Goal: Navigation & Orientation: Understand site structure

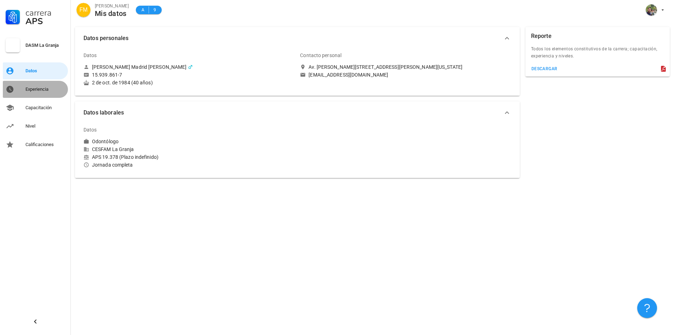
click at [44, 93] on div "Experiencia" at bounding box center [45, 89] width 40 height 11
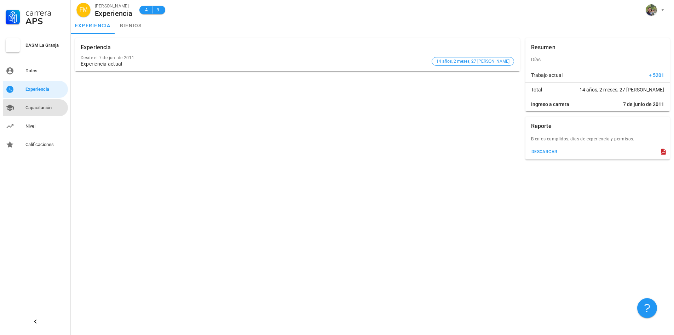
click at [42, 110] on div "Capacitación" at bounding box center [45, 107] width 40 height 11
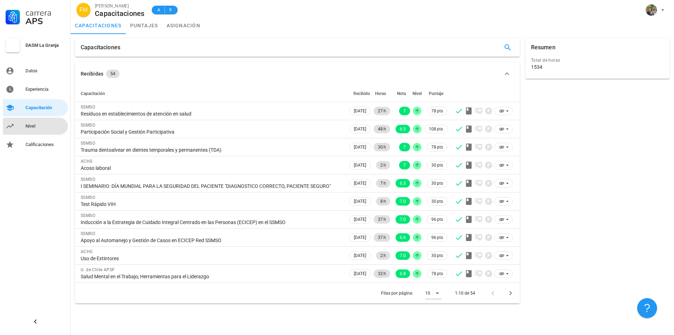
click at [43, 124] on div "Nivel" at bounding box center [45, 126] width 40 height 6
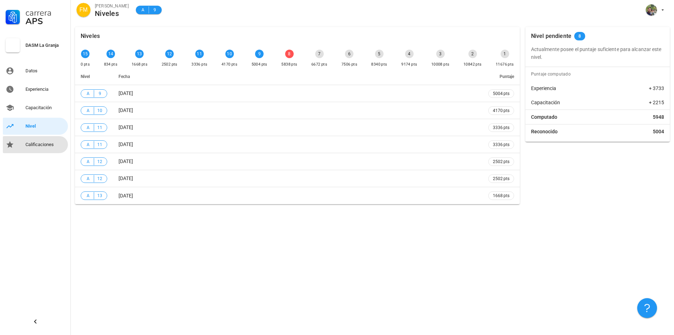
click at [39, 146] on div "Calificaciones" at bounding box center [45, 145] width 40 height 6
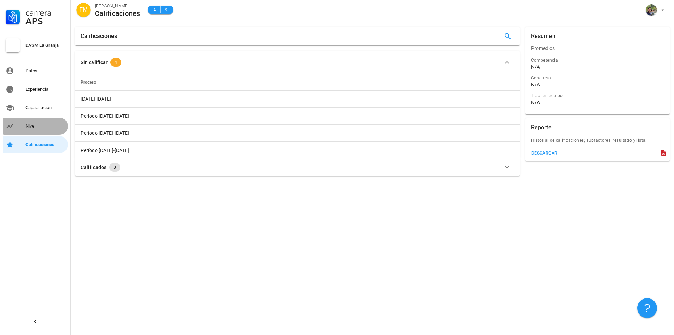
click at [34, 124] on div "Nivel" at bounding box center [45, 126] width 40 height 6
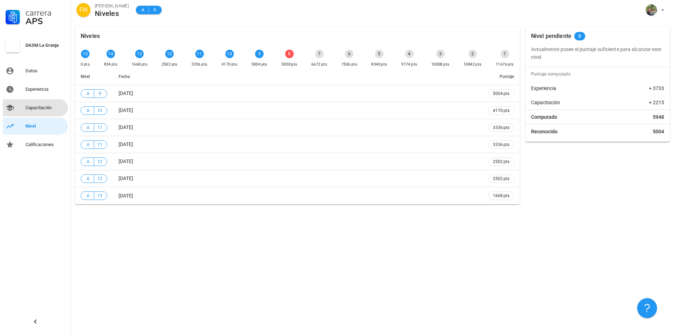
click at [43, 107] on div "Capacitación" at bounding box center [45, 108] width 40 height 6
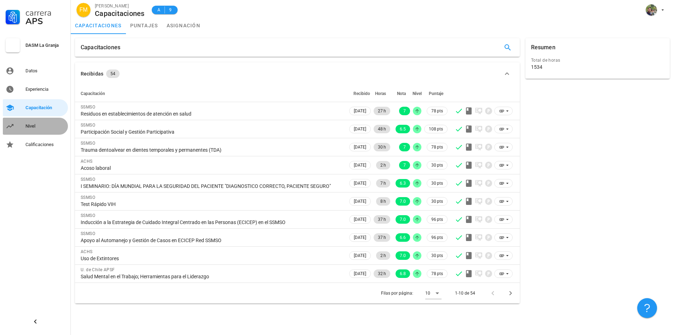
click at [29, 122] on div "Nivel" at bounding box center [45, 125] width 40 height 11
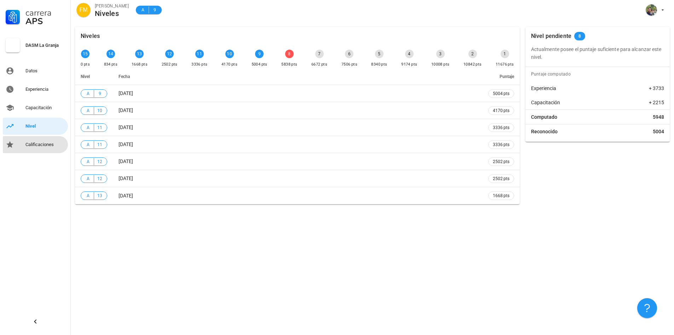
click at [33, 146] on div "Calificaciones" at bounding box center [45, 145] width 40 height 6
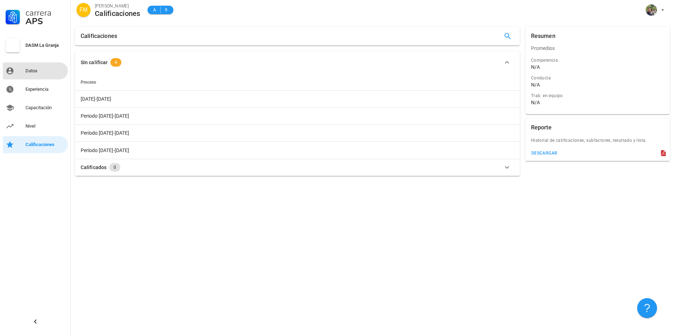
click at [40, 73] on div "Datos" at bounding box center [45, 71] width 40 height 6
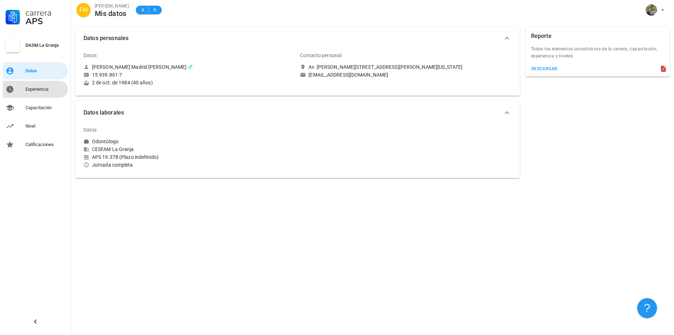
click at [39, 84] on div "Experiencia" at bounding box center [45, 89] width 40 height 11
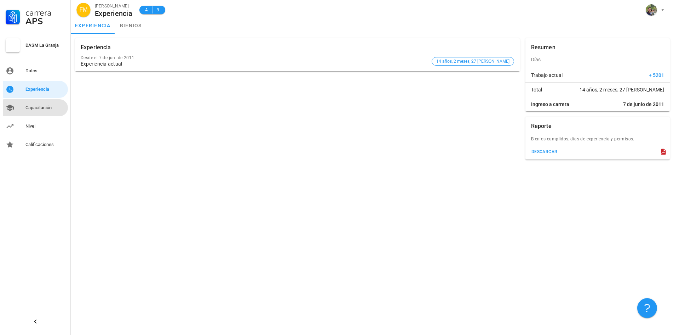
click at [39, 110] on div "Capacitación" at bounding box center [45, 107] width 40 height 11
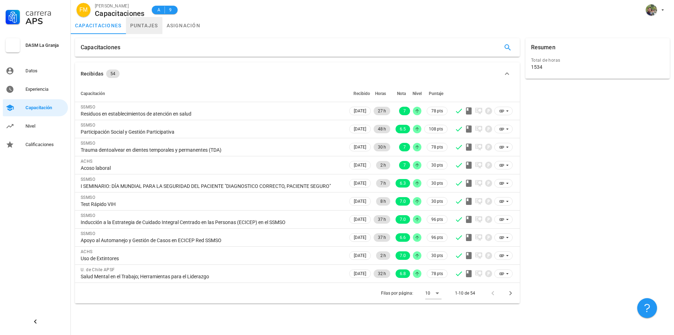
click at [153, 23] on link "puntajes" at bounding box center [144, 25] width 36 height 17
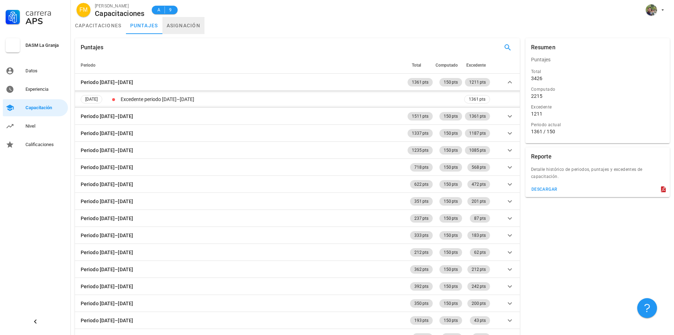
click at [180, 29] on link "asignación" at bounding box center [184, 25] width 42 height 17
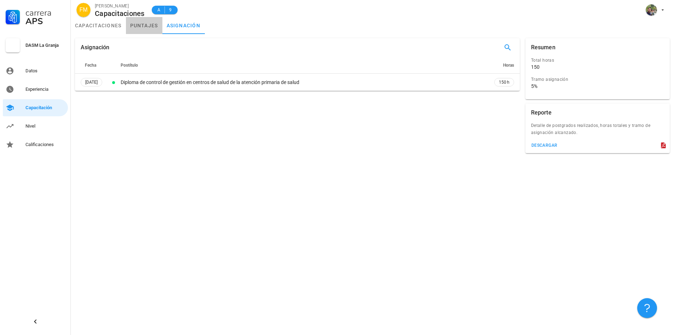
click at [152, 25] on link "puntajes" at bounding box center [144, 25] width 36 height 17
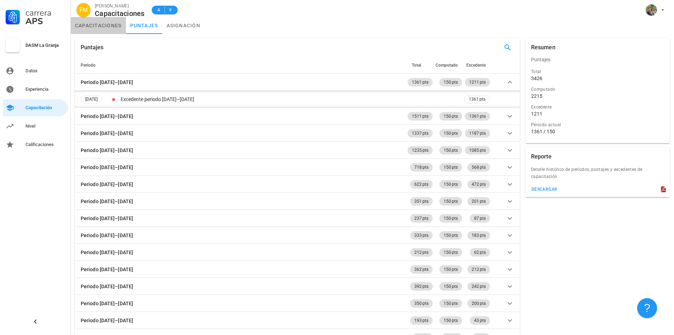
click at [109, 21] on link "capacitaciones" at bounding box center [98, 25] width 55 height 17
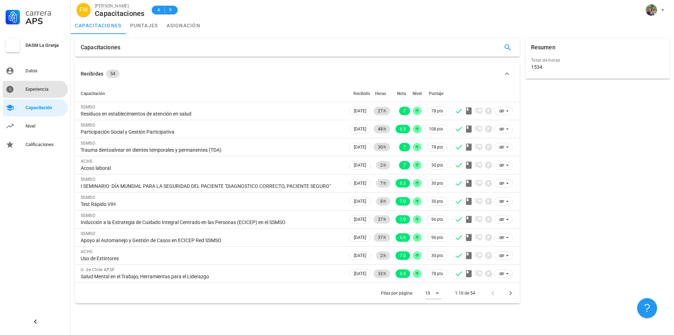
click at [47, 92] on div "Experiencia" at bounding box center [45, 89] width 40 height 11
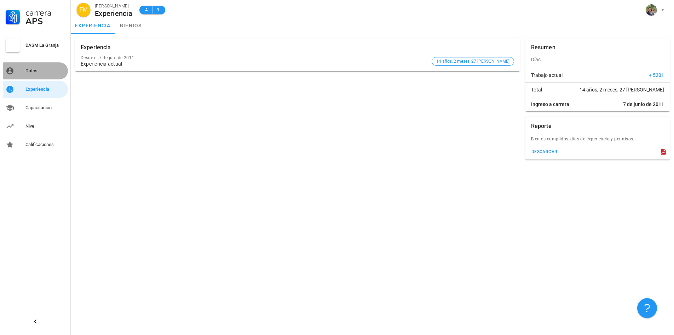
click at [45, 68] on div "Datos" at bounding box center [45, 71] width 40 height 6
